Goal: Task Accomplishment & Management: Use online tool/utility

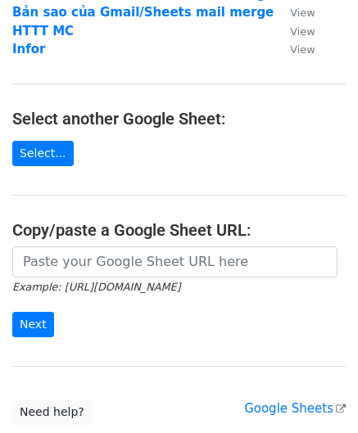
scroll to position [164, 0]
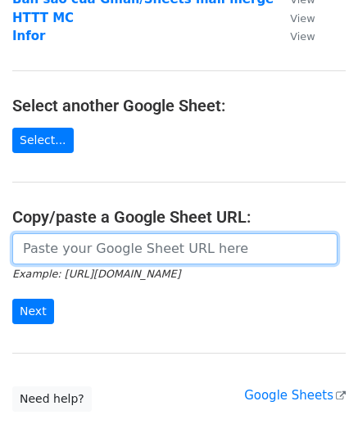
click at [74, 245] on input "url" at bounding box center [174, 248] width 325 height 31
paste input "https://docs.google.com/spreadsheets/d/1RDEMl2MT2swuoAQHx0MEkaz9ioxrReap5eyQ3Ue…"
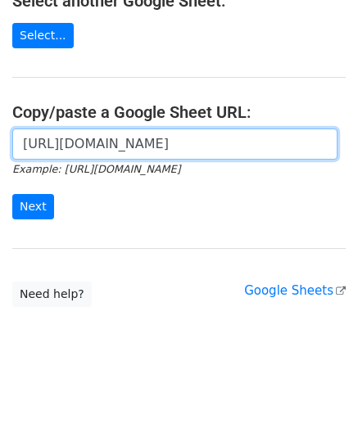
scroll to position [270, 0]
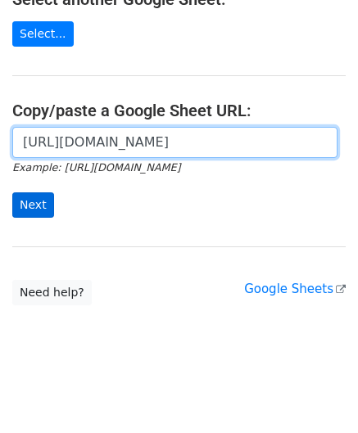
type input "https://docs.google.com/spreadsheets/d/1RDEMl2MT2swuoAQHx0MEkaz9ioxrReap5eyQ3Ue…"
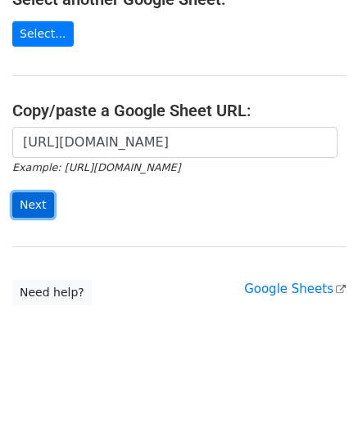
scroll to position [0, 0]
click at [44, 204] on input "Next" at bounding box center [33, 205] width 42 height 25
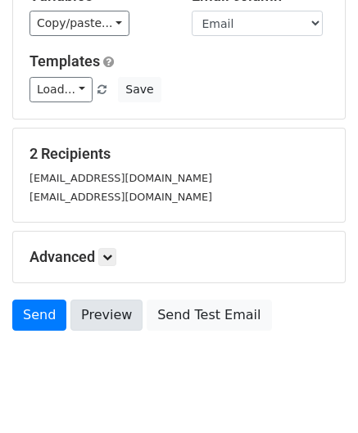
scroll to position [152, 0]
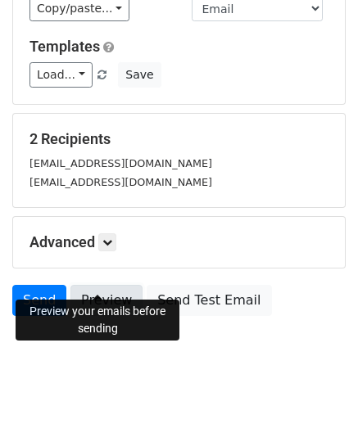
click at [102, 286] on link "Preview" at bounding box center [106, 300] width 72 height 31
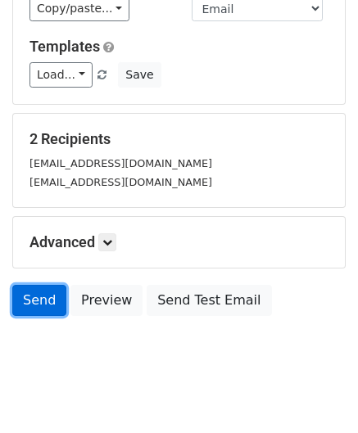
click at [45, 285] on link "Send" at bounding box center [39, 300] width 54 height 31
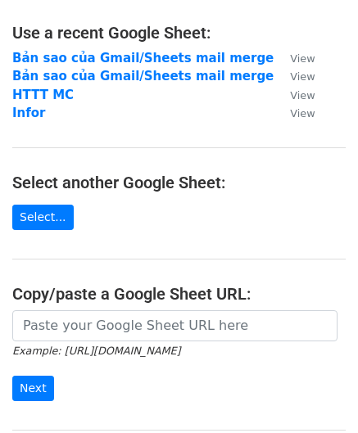
scroll to position [164, 0]
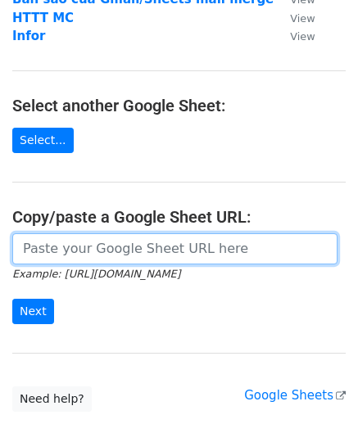
click at [97, 249] on input "url" at bounding box center [174, 248] width 325 height 31
paste input "https://docs.google.com/spreadsheets/d/1RDEMl2MT2swuoAQHx0MEkaz9ioxrReap5eyQ3Ue…"
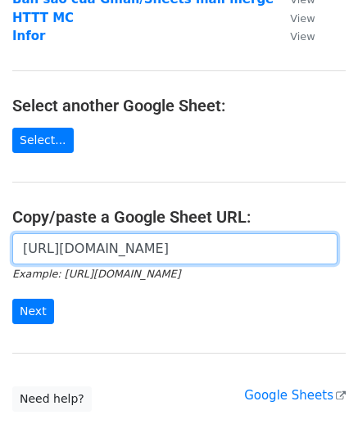
scroll to position [0, 368]
type input "https://docs.google.com/spreadsheets/d/1RDEMl2MT2swuoAQHx0MEkaz9ioxrReap5eyQ3Ue…"
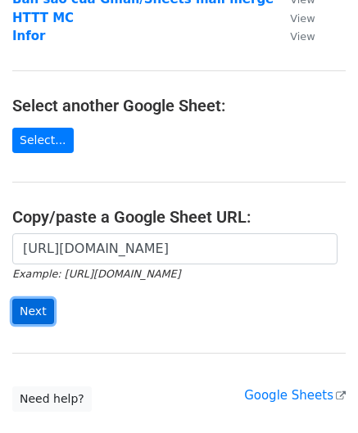
scroll to position [0, 0]
click at [27, 312] on input "Next" at bounding box center [33, 311] width 42 height 25
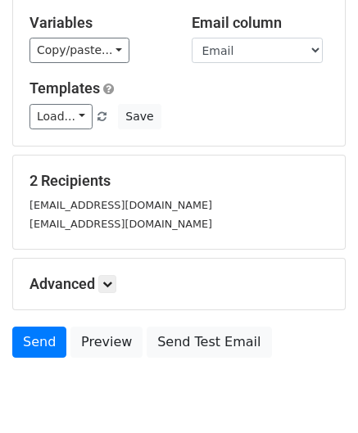
scroll to position [152, 0]
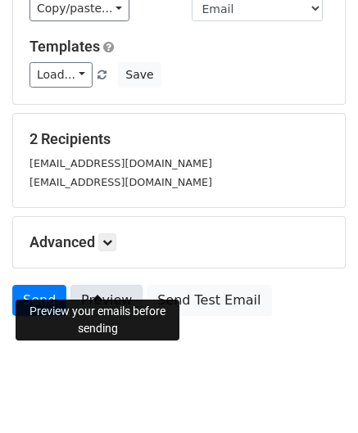
click at [112, 285] on link "Preview" at bounding box center [106, 300] width 72 height 31
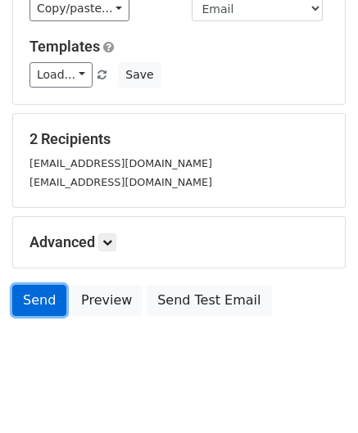
click at [43, 285] on link "Send" at bounding box center [39, 300] width 54 height 31
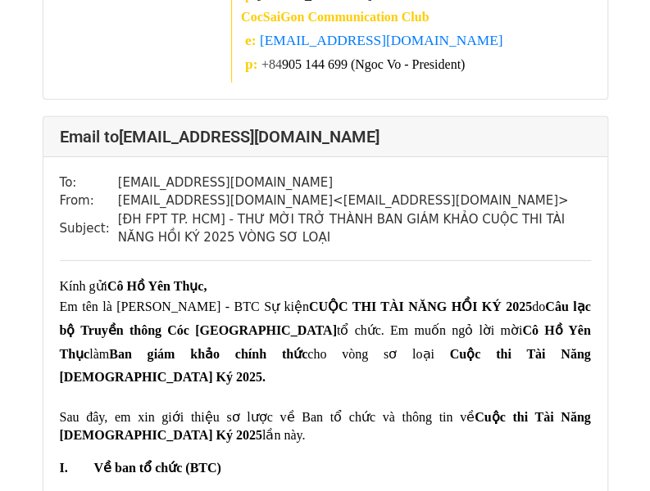
scroll to position [1474, 0]
